Goal: Obtain resource: Obtain resource

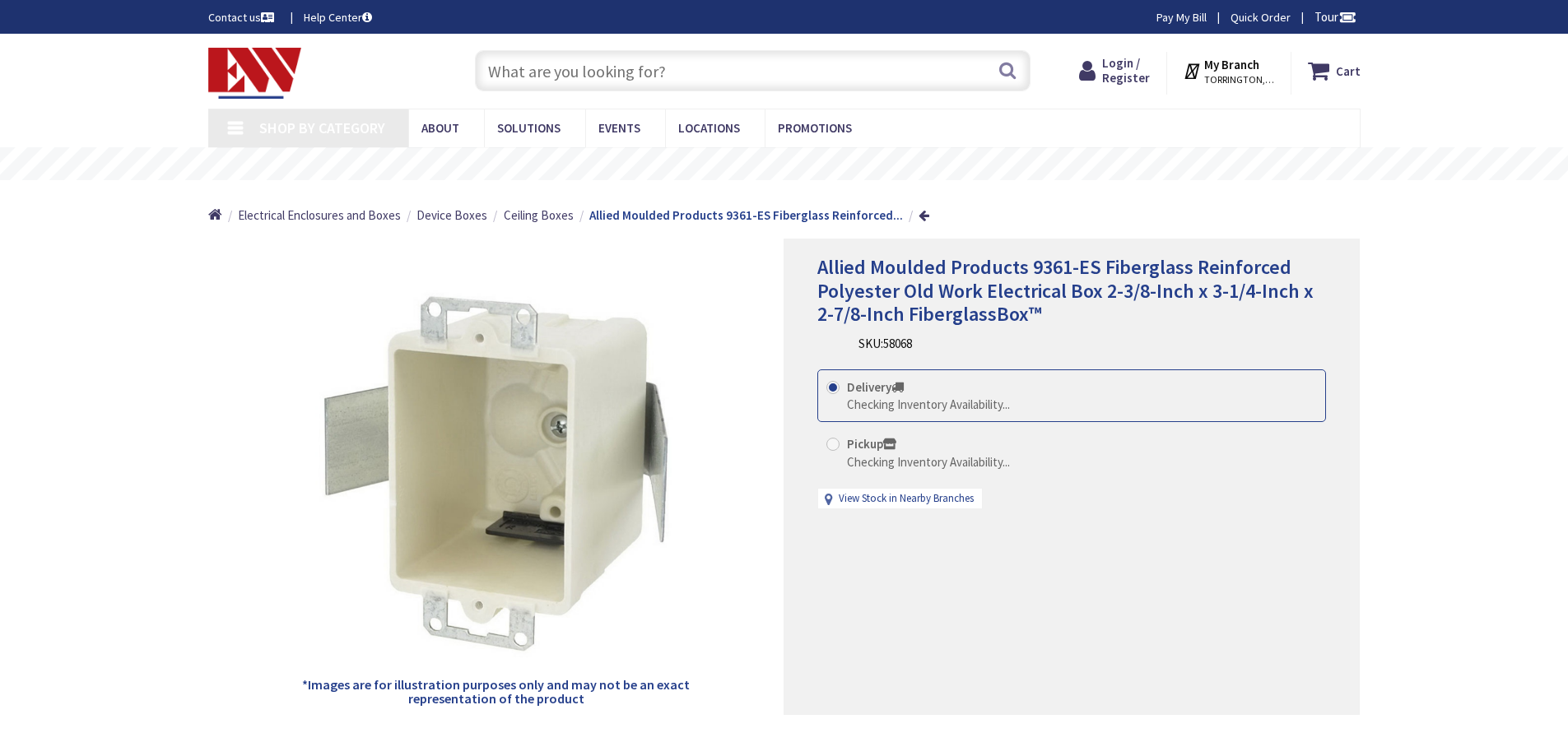
type input "[STREET_ADDRESS]"
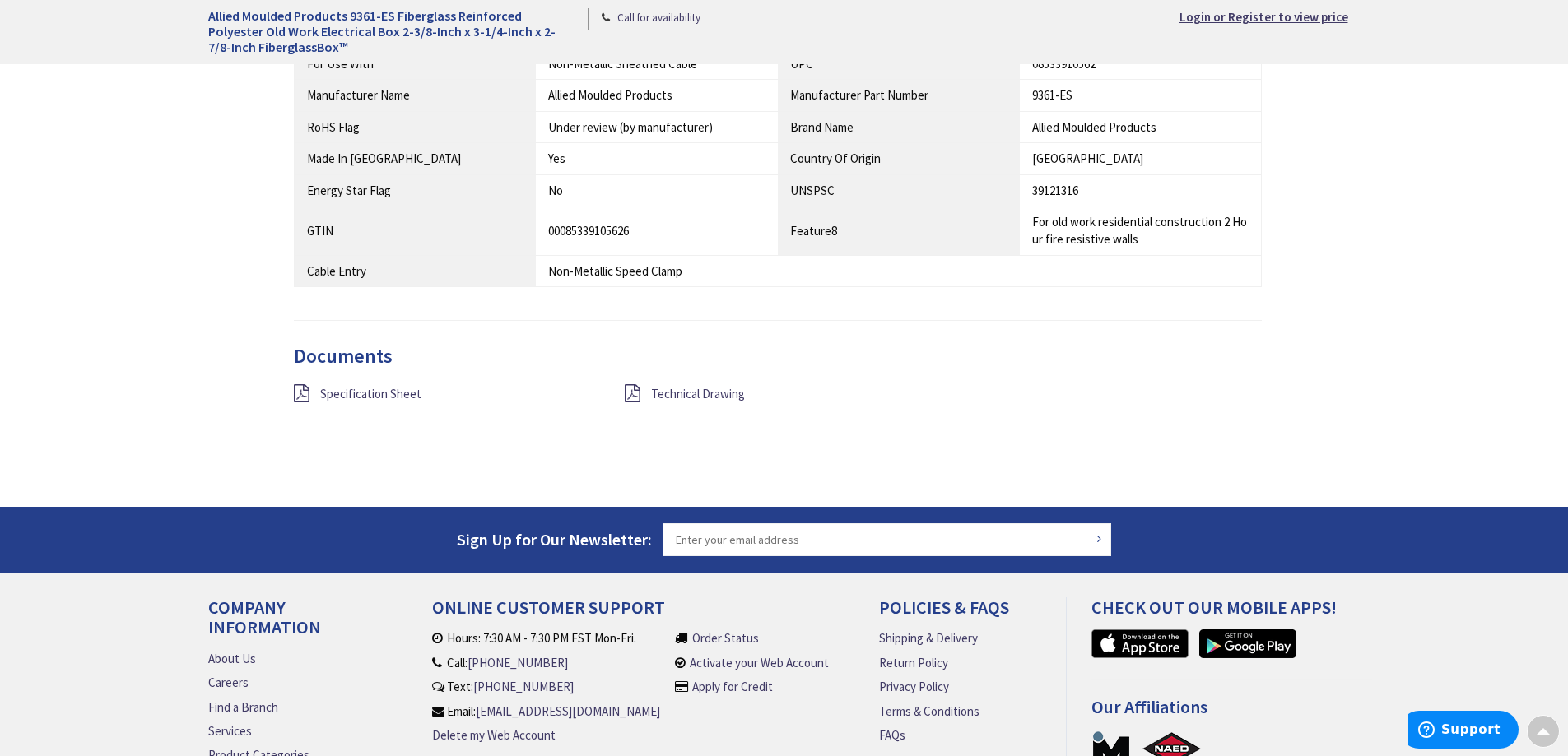
scroll to position [1097, 0]
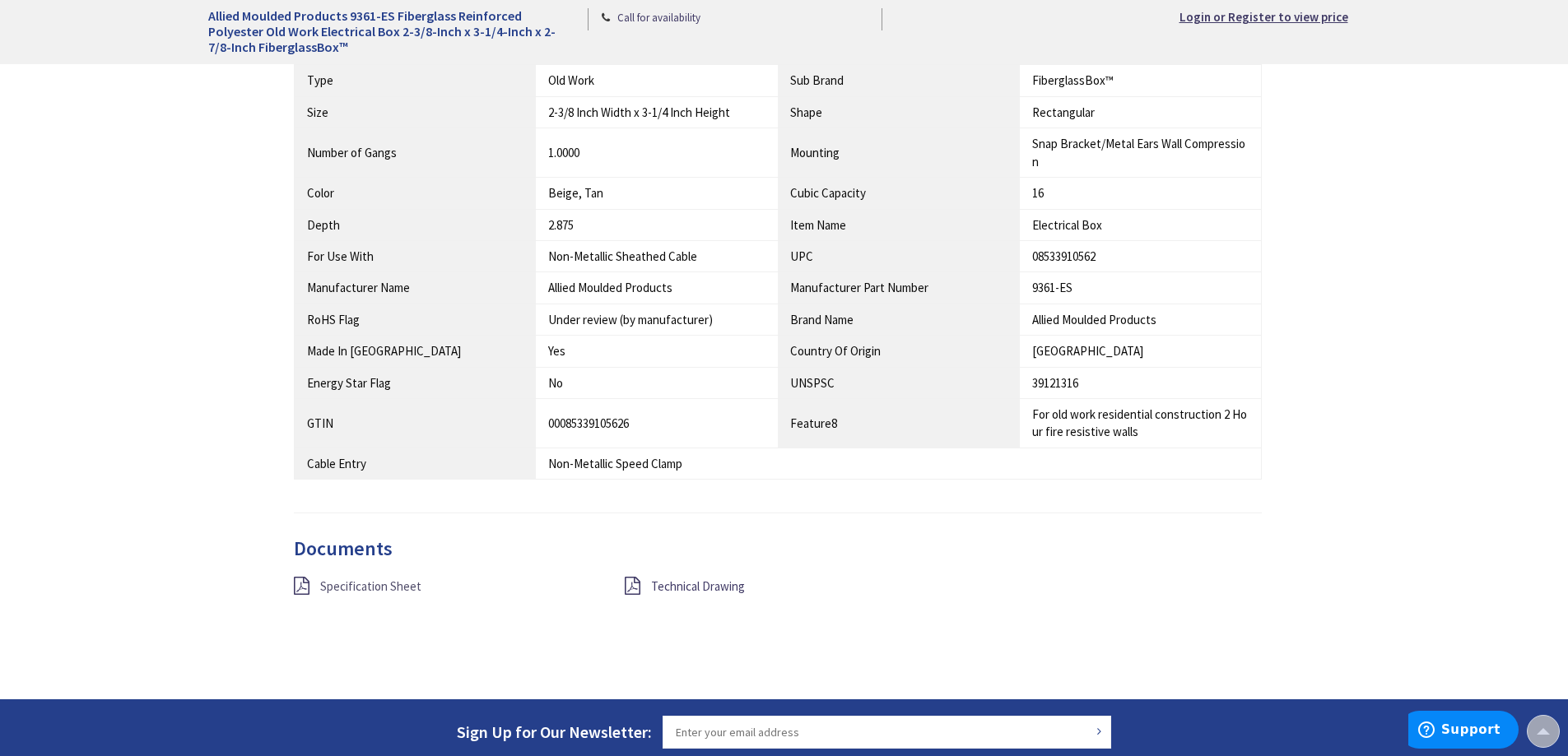
click at [353, 588] on span "Specification Sheet" at bounding box center [371, 586] width 102 height 16
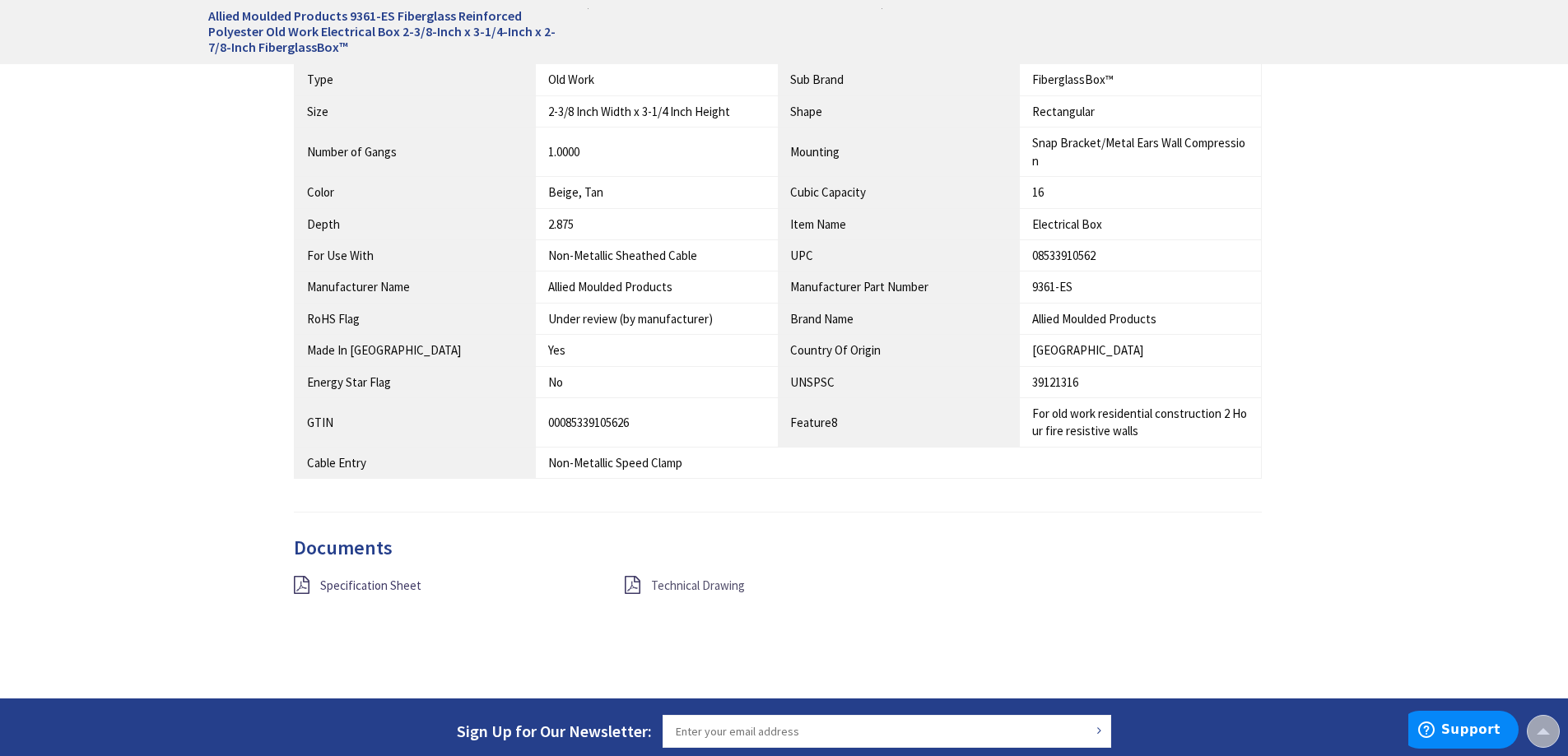
click at [662, 590] on span "Technical Drawing" at bounding box center [697, 585] width 94 height 16
